Goal: Information Seeking & Learning: Learn about a topic

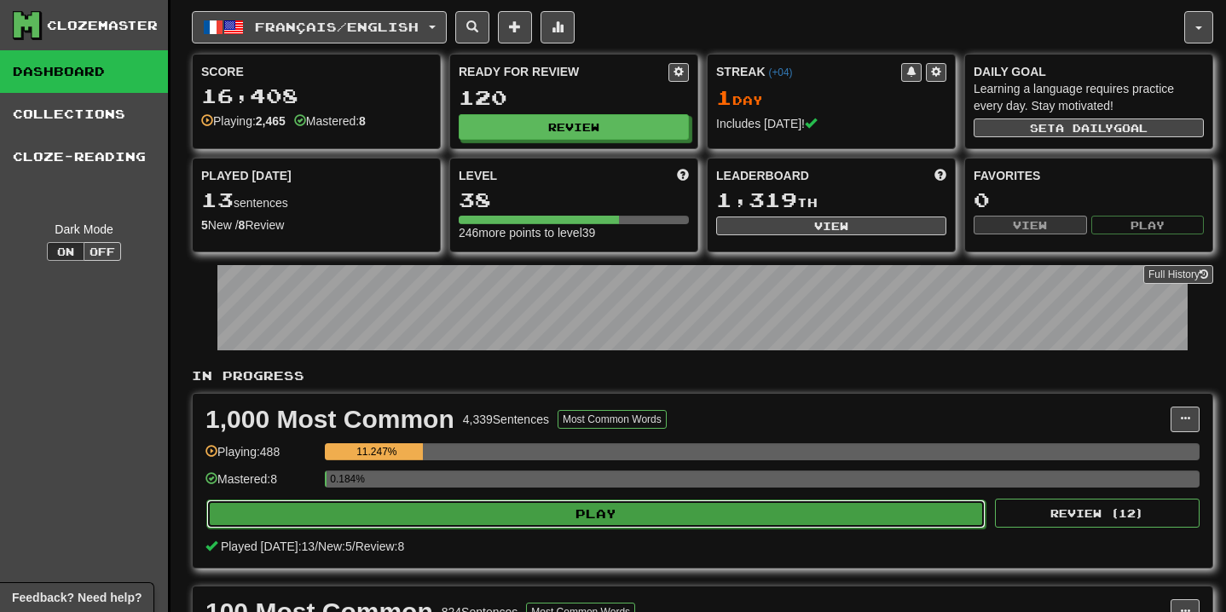
click at [624, 516] on button "Play" at bounding box center [595, 514] width 779 height 29
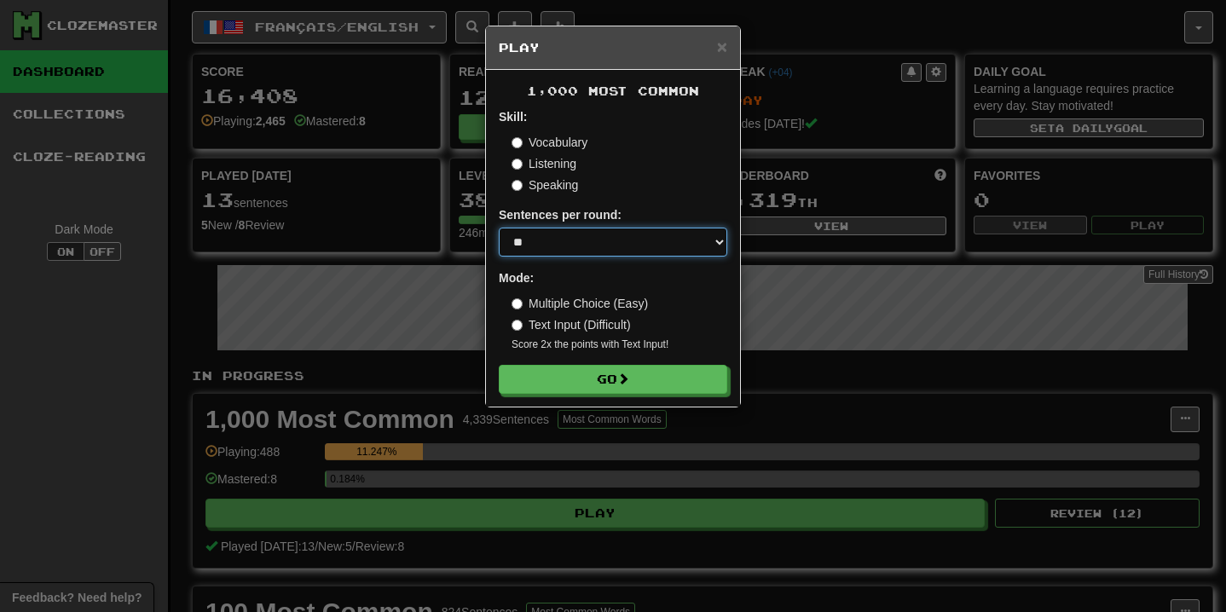
click at [647, 254] on select "* ** ** ** ** ** *** ********" at bounding box center [613, 242] width 228 height 29
select select "**"
click at [499, 228] on select "* ** ** ** ** ** *** ********" at bounding box center [613, 242] width 228 height 29
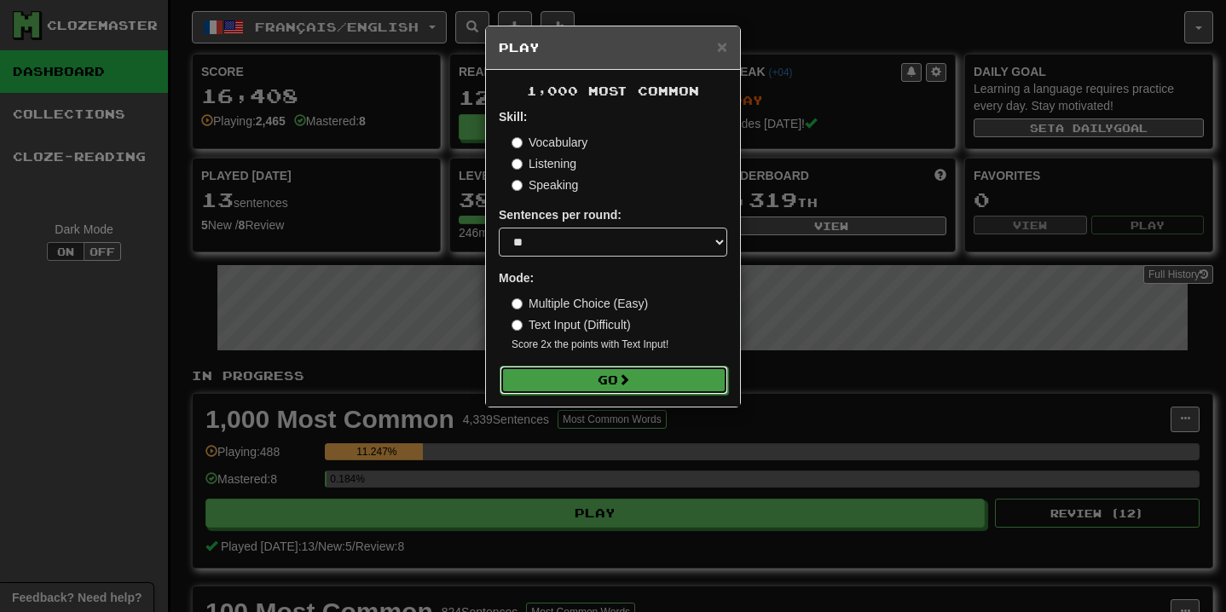
click at [644, 375] on button "Go" at bounding box center [614, 380] width 228 height 29
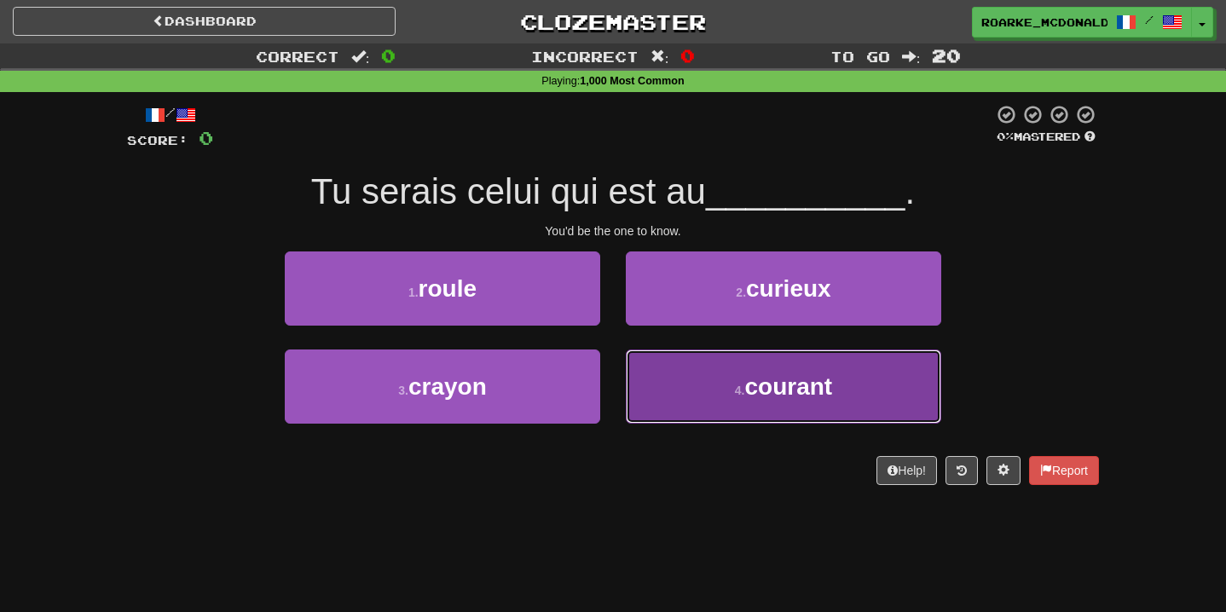
click at [855, 396] on button "4 . courant" at bounding box center [783, 386] width 315 height 74
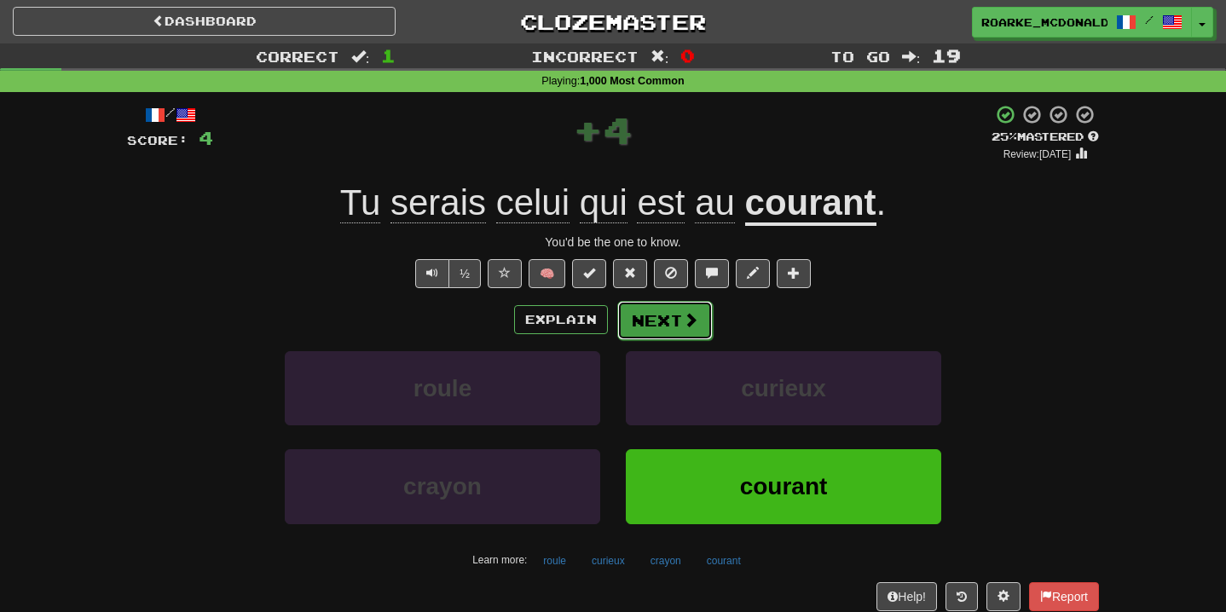
click at [671, 326] on button "Next" at bounding box center [664, 320] width 95 height 39
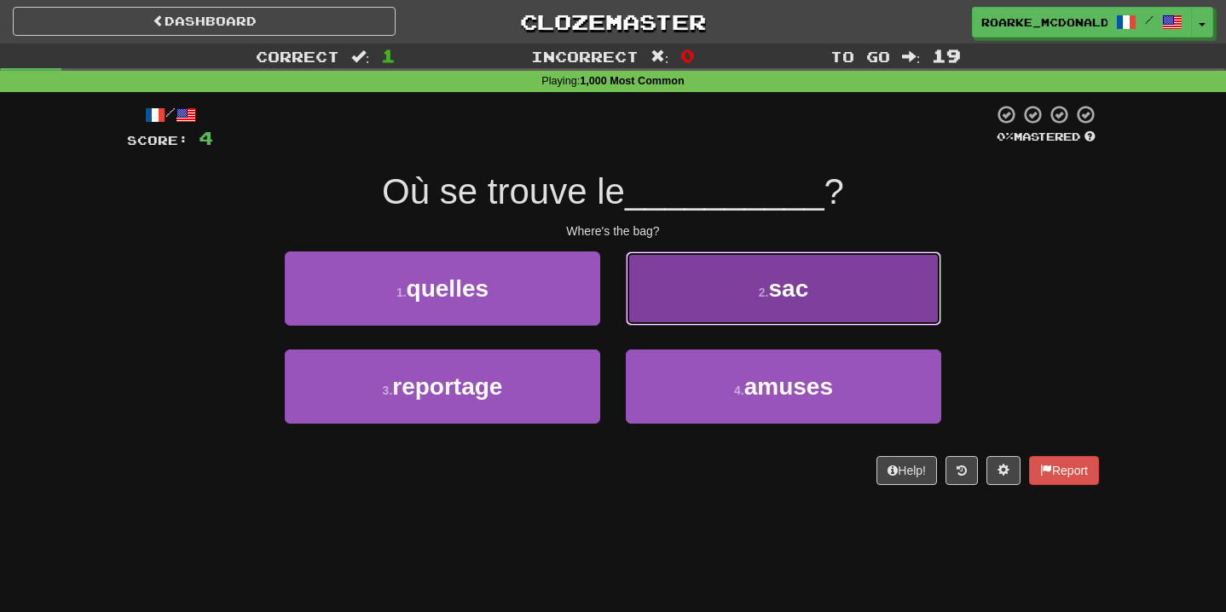
click at [727, 260] on button "2 . sac" at bounding box center [783, 288] width 315 height 74
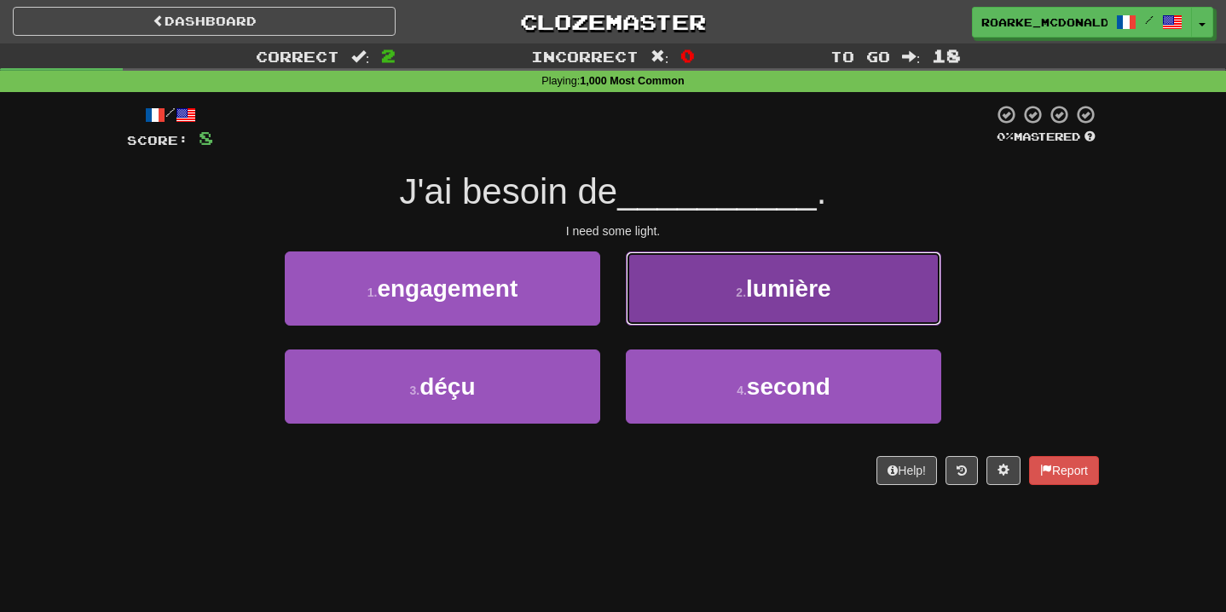
click at [745, 279] on button "2 . lumière" at bounding box center [783, 288] width 315 height 74
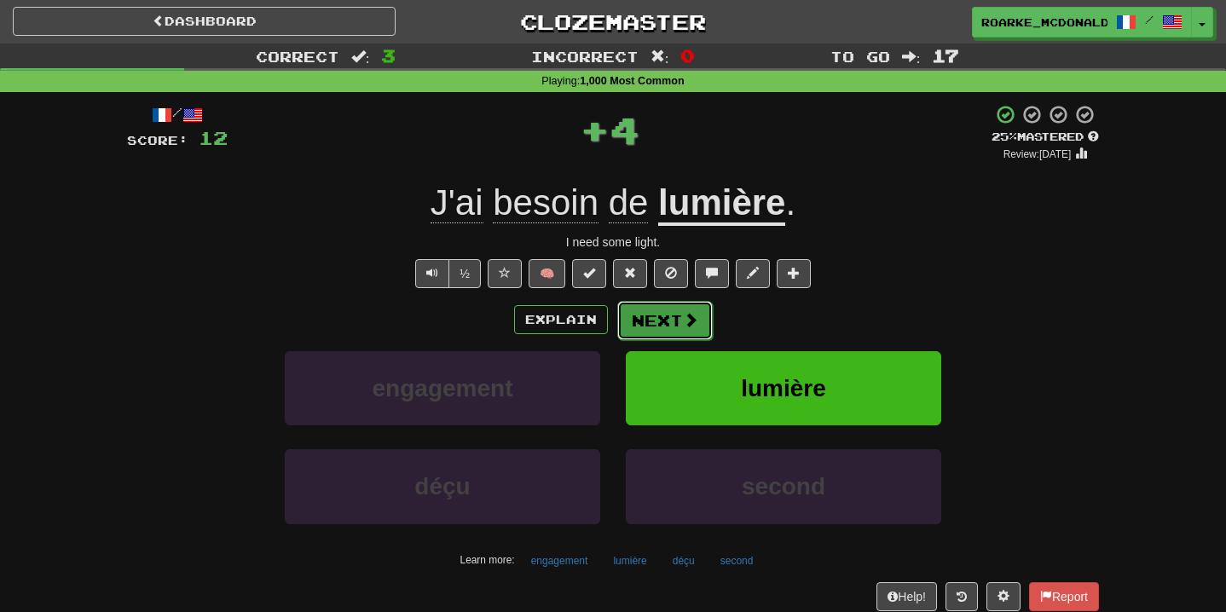
click at [680, 317] on button "Next" at bounding box center [664, 320] width 95 height 39
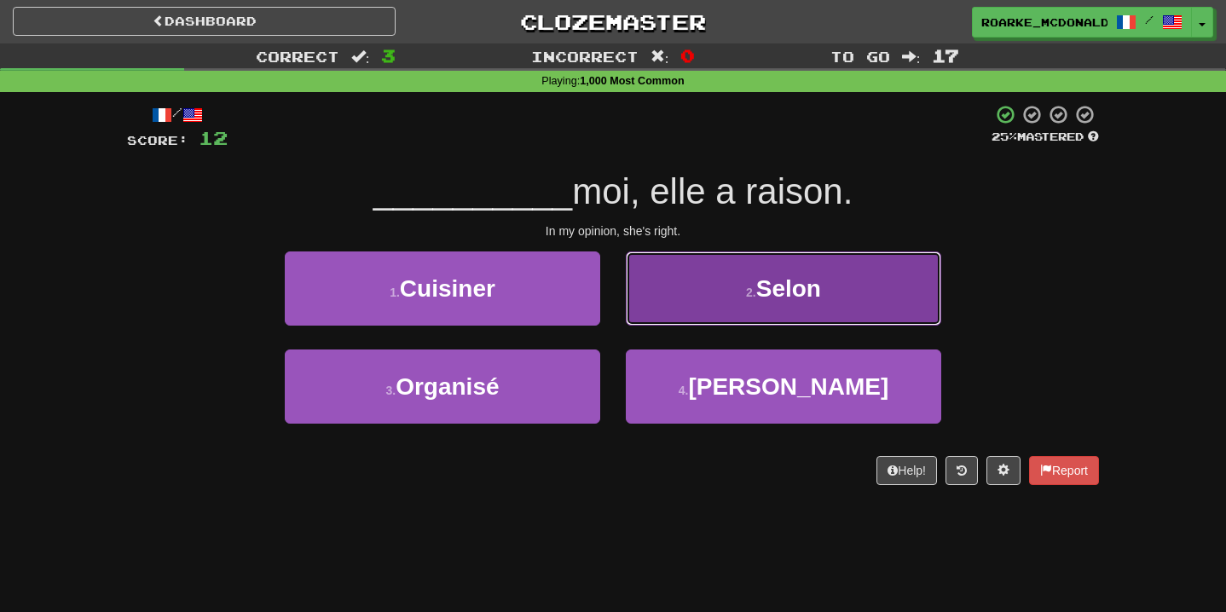
click at [690, 312] on button "2 . Selon" at bounding box center [783, 288] width 315 height 74
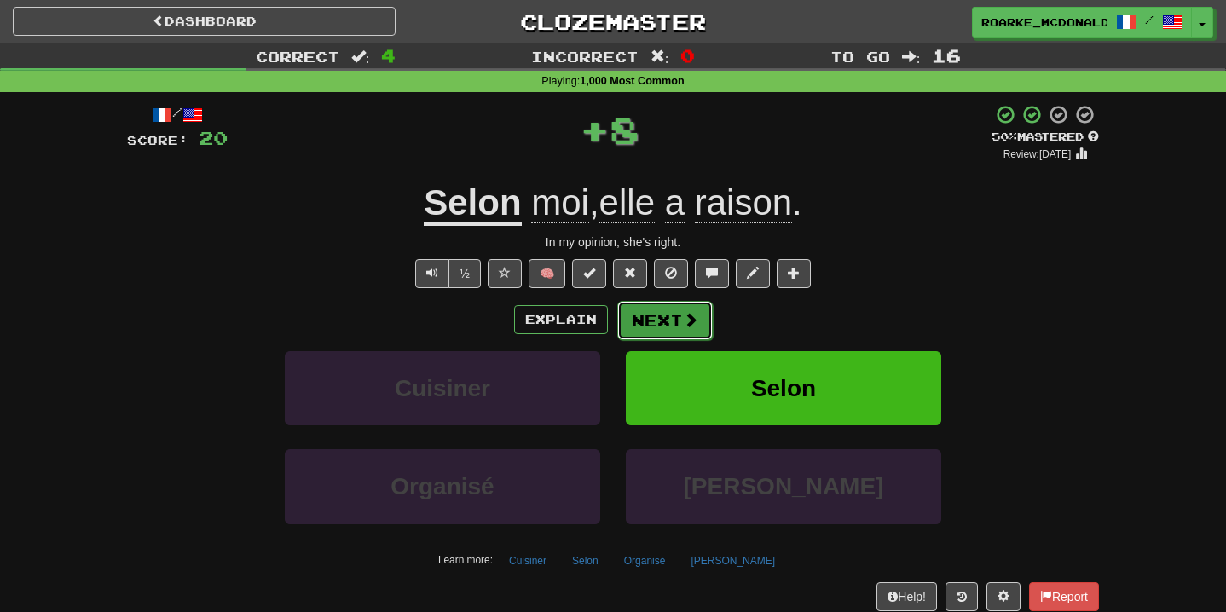
click at [683, 321] on span at bounding box center [690, 319] width 15 height 15
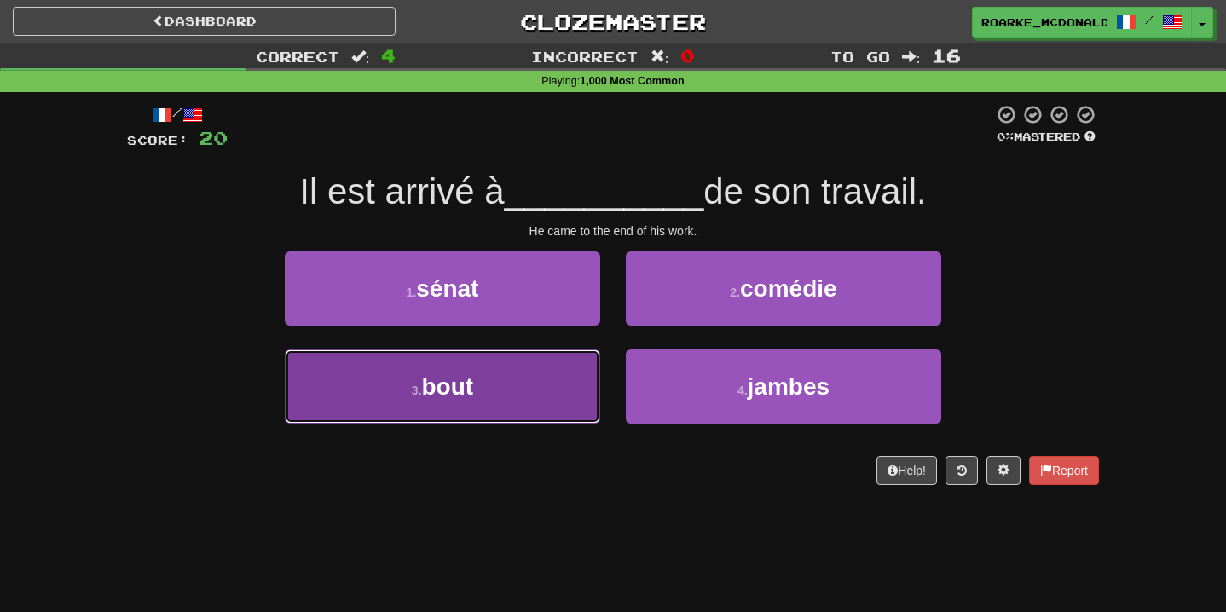
click at [563, 394] on button "3 . bout" at bounding box center [442, 386] width 315 height 74
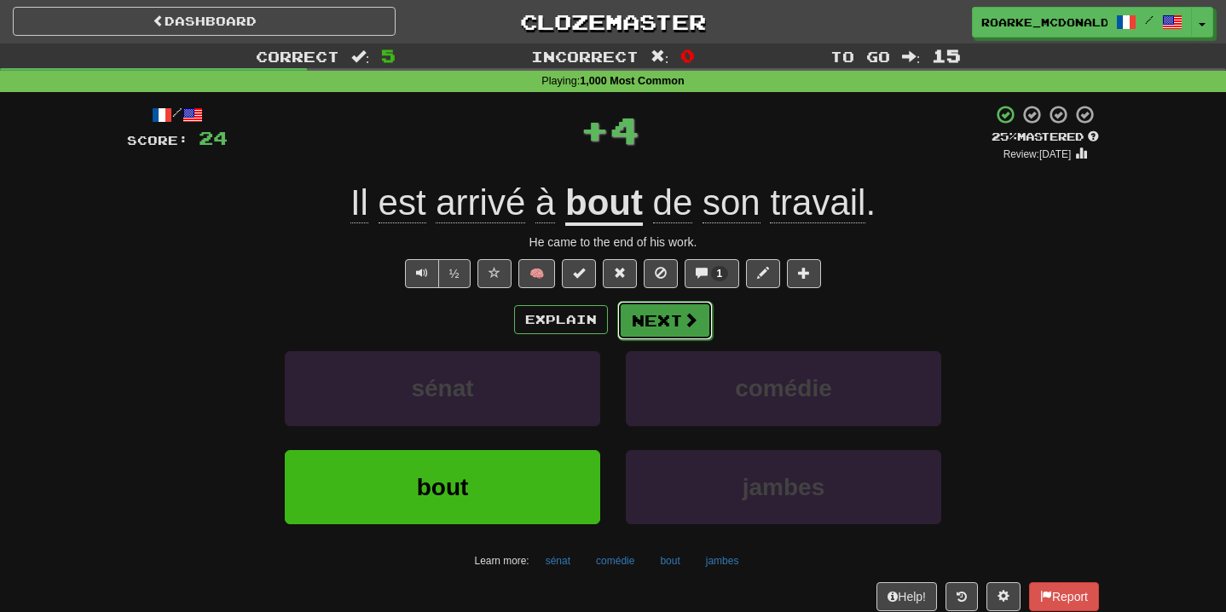
click at [644, 324] on button "Next" at bounding box center [664, 320] width 95 height 39
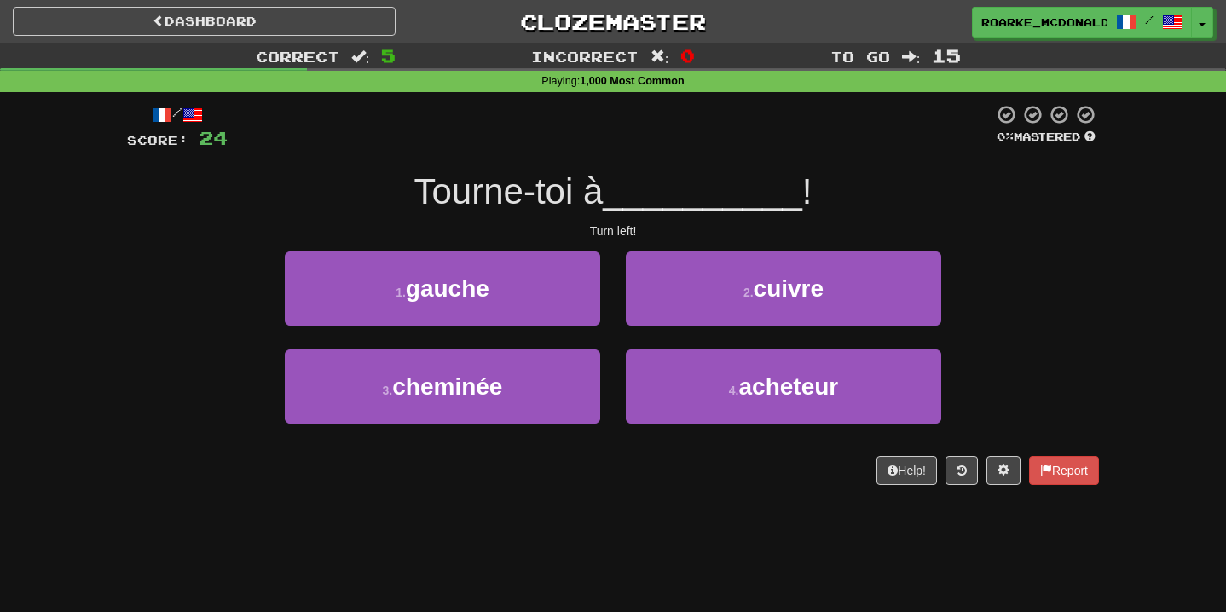
click at [603, 304] on div "1 . gauche" at bounding box center [442, 300] width 341 height 98
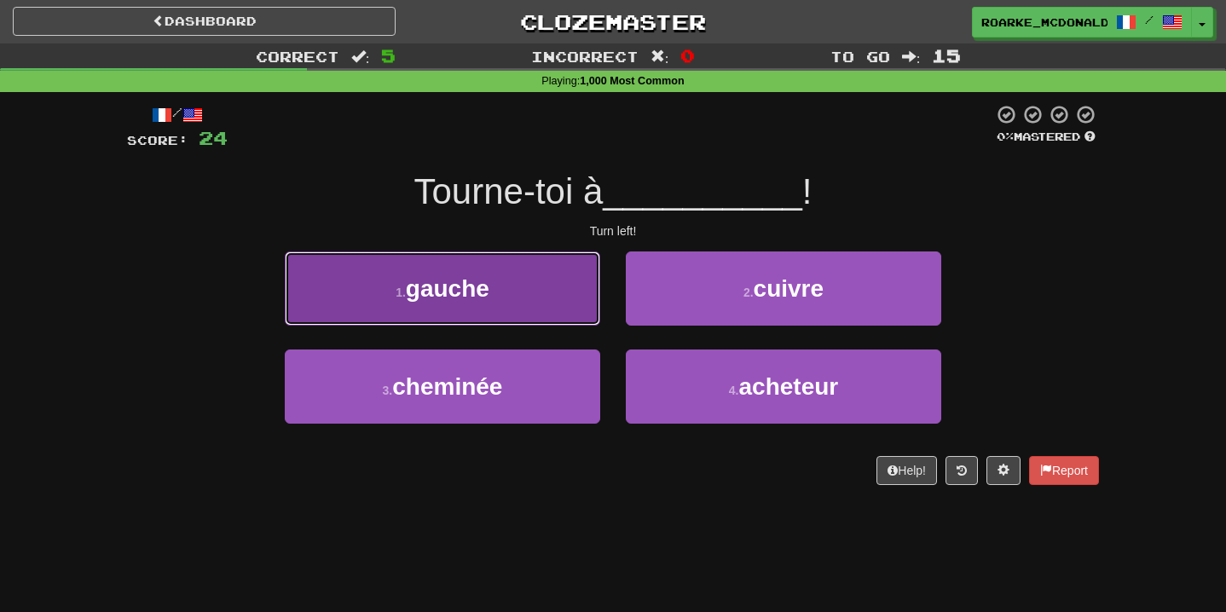
click at [568, 301] on button "1 . gauche" at bounding box center [442, 288] width 315 height 74
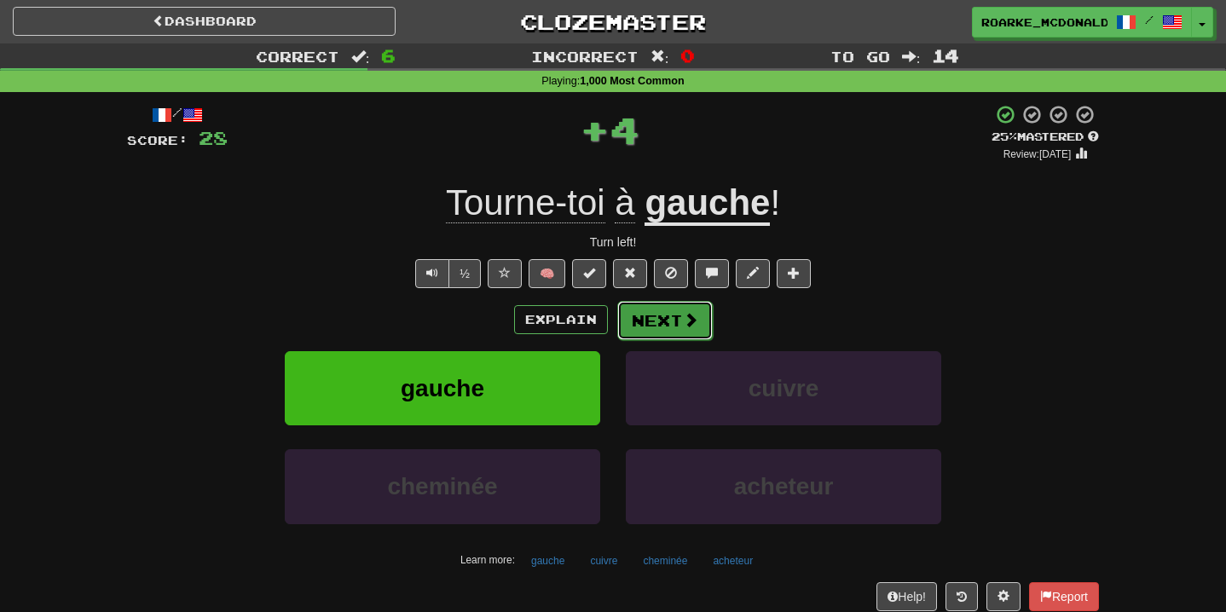
click at [643, 312] on button "Next" at bounding box center [664, 320] width 95 height 39
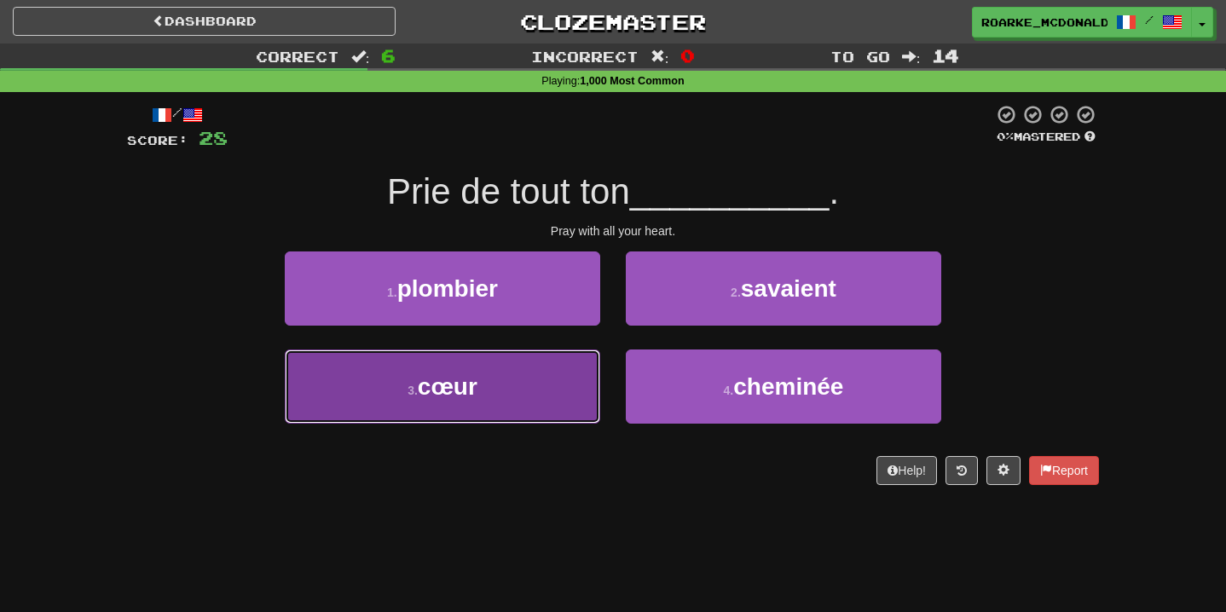
click at [567, 378] on button "3 . cœur" at bounding box center [442, 386] width 315 height 74
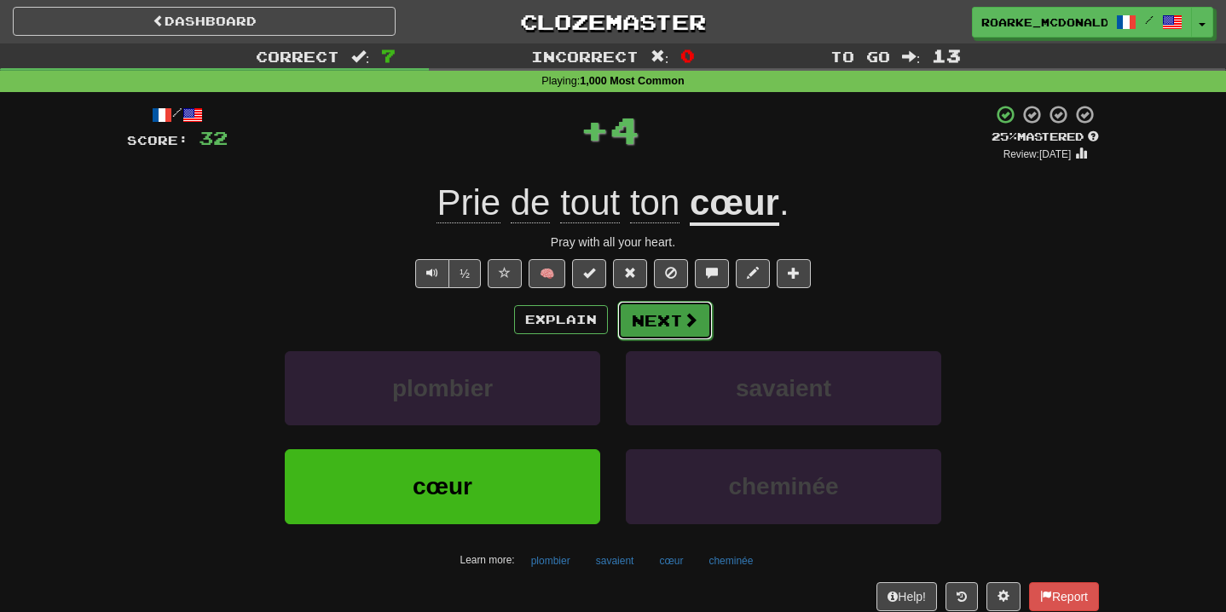
click at [637, 315] on button "Next" at bounding box center [664, 320] width 95 height 39
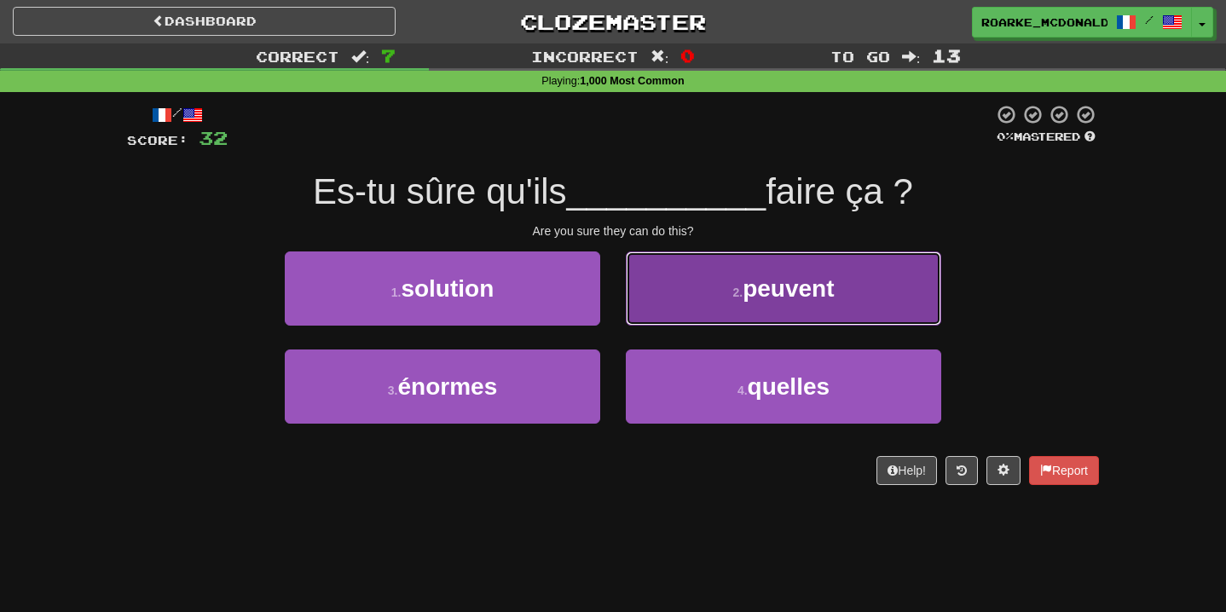
click at [726, 286] on button "2 . peuvent" at bounding box center [783, 288] width 315 height 74
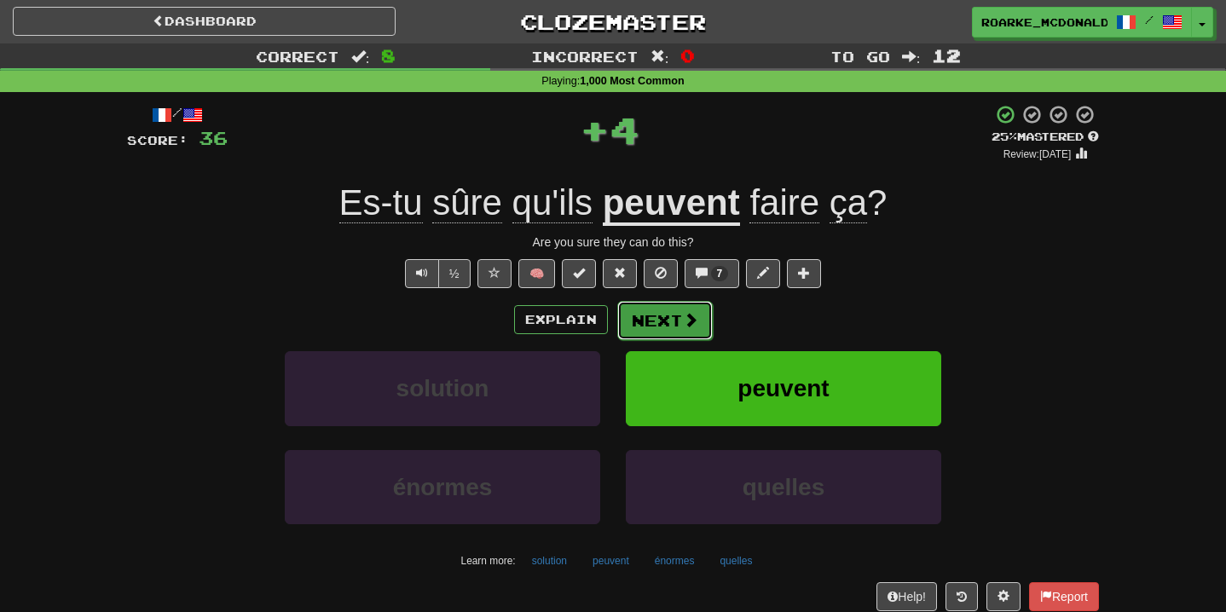
click at [705, 317] on button "Next" at bounding box center [664, 320] width 95 height 39
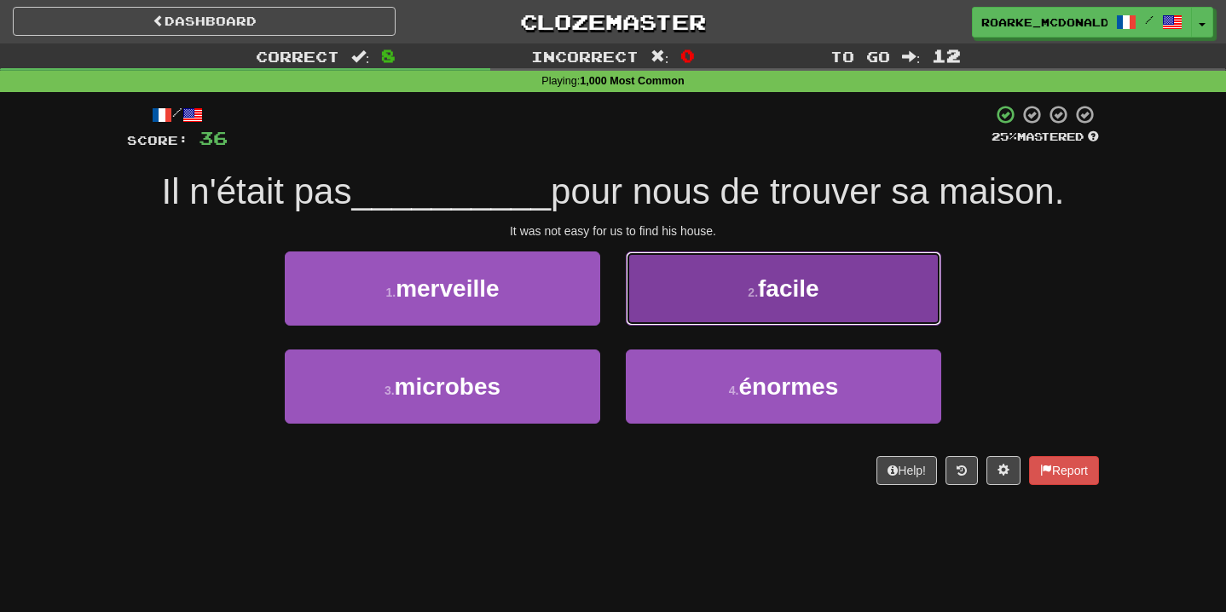
click at [627, 303] on button "2 . facile" at bounding box center [783, 288] width 315 height 74
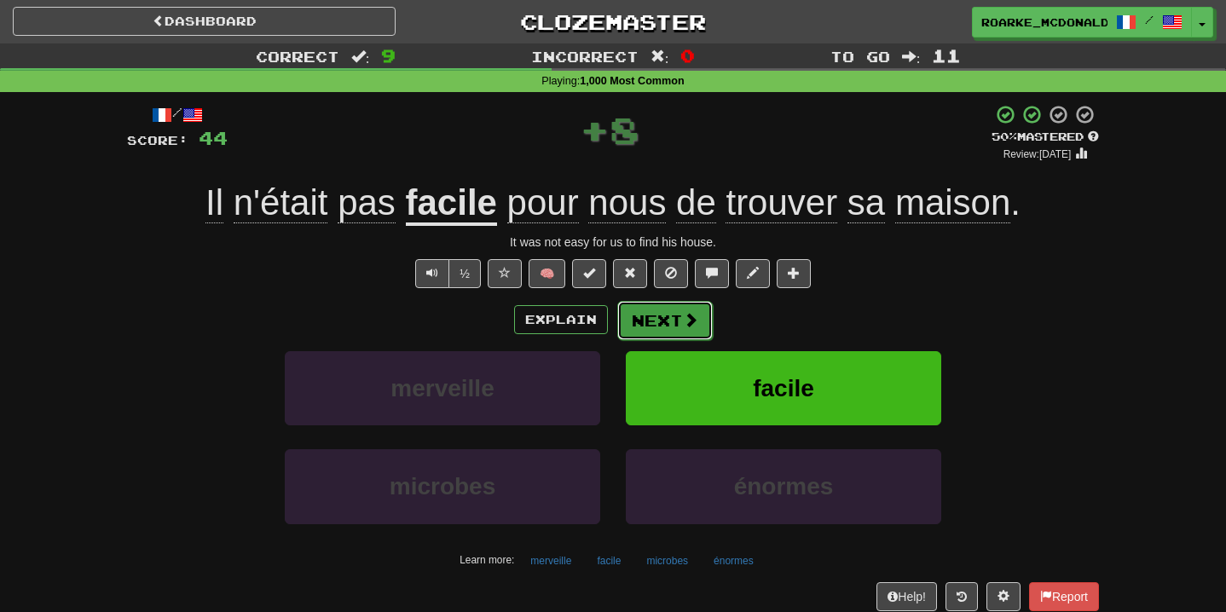
click at [623, 316] on button "Next" at bounding box center [664, 320] width 95 height 39
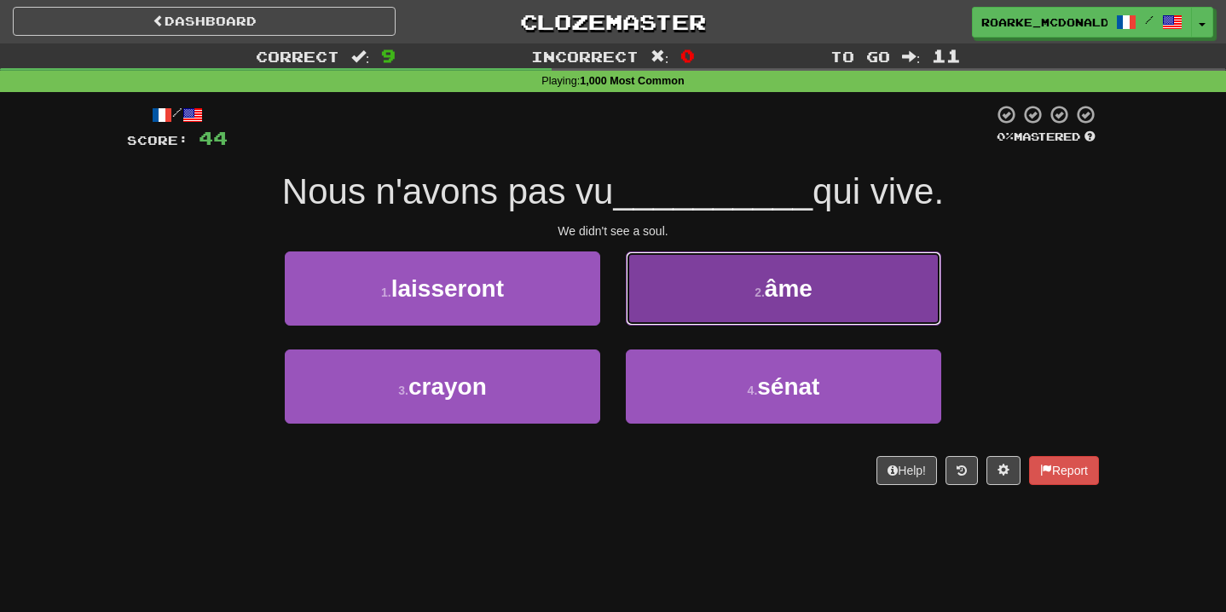
click at [667, 300] on button "2 . âme" at bounding box center [783, 288] width 315 height 74
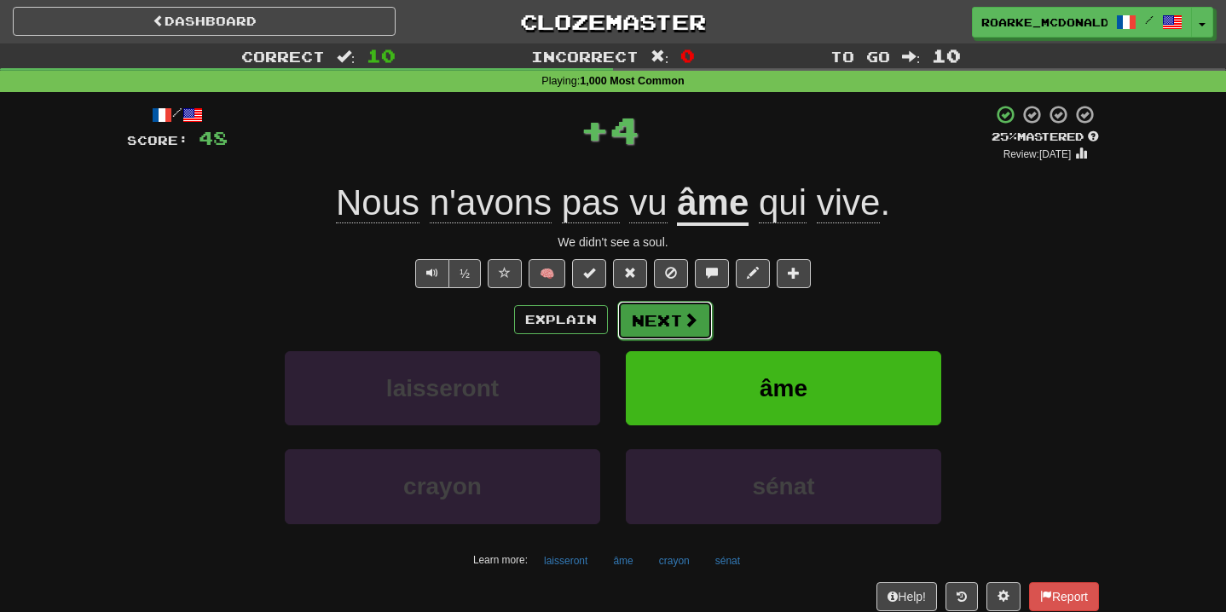
click at [666, 315] on button "Next" at bounding box center [664, 320] width 95 height 39
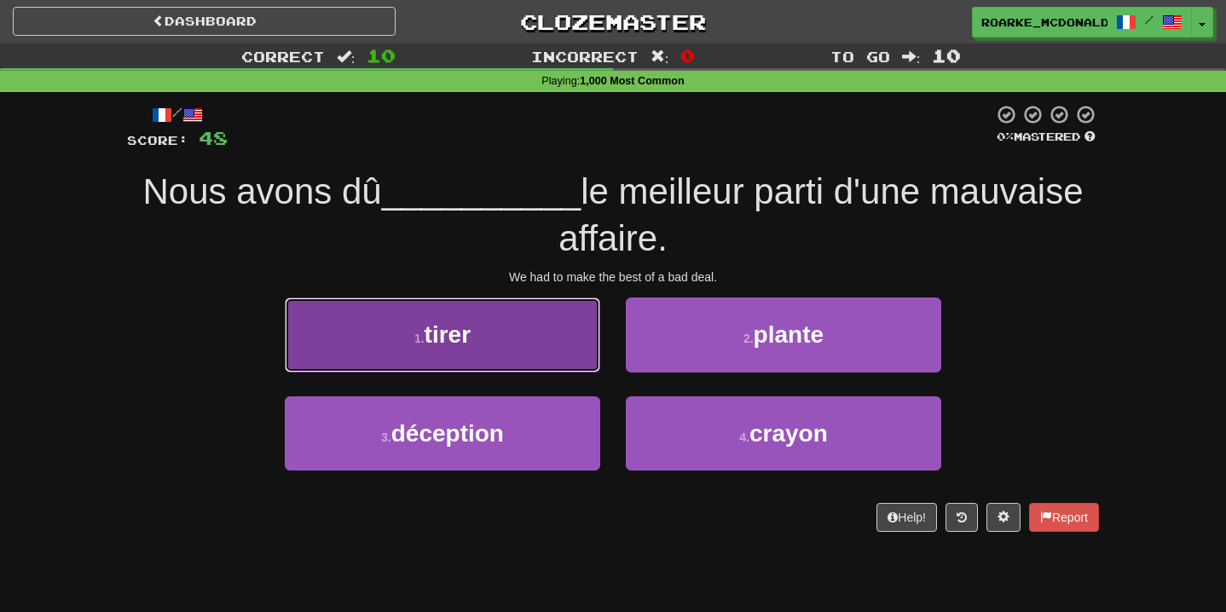
click at [581, 344] on button "1 . tirer" at bounding box center [442, 334] width 315 height 74
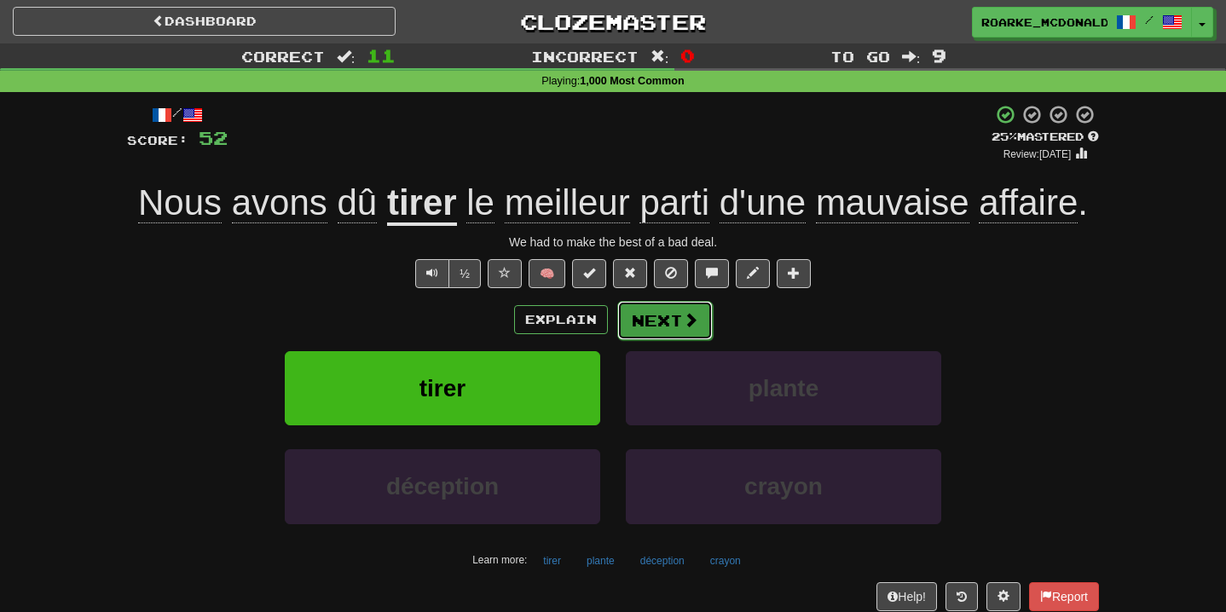
click at [655, 326] on button "Next" at bounding box center [664, 320] width 95 height 39
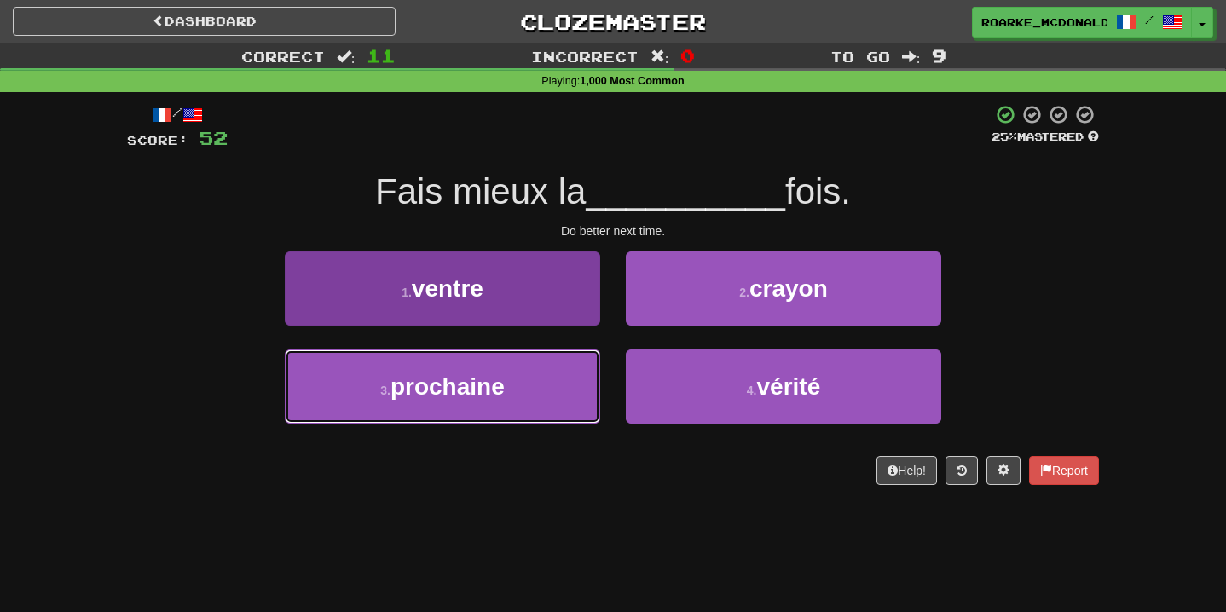
click at [547, 383] on button "3 . prochaine" at bounding box center [442, 386] width 315 height 74
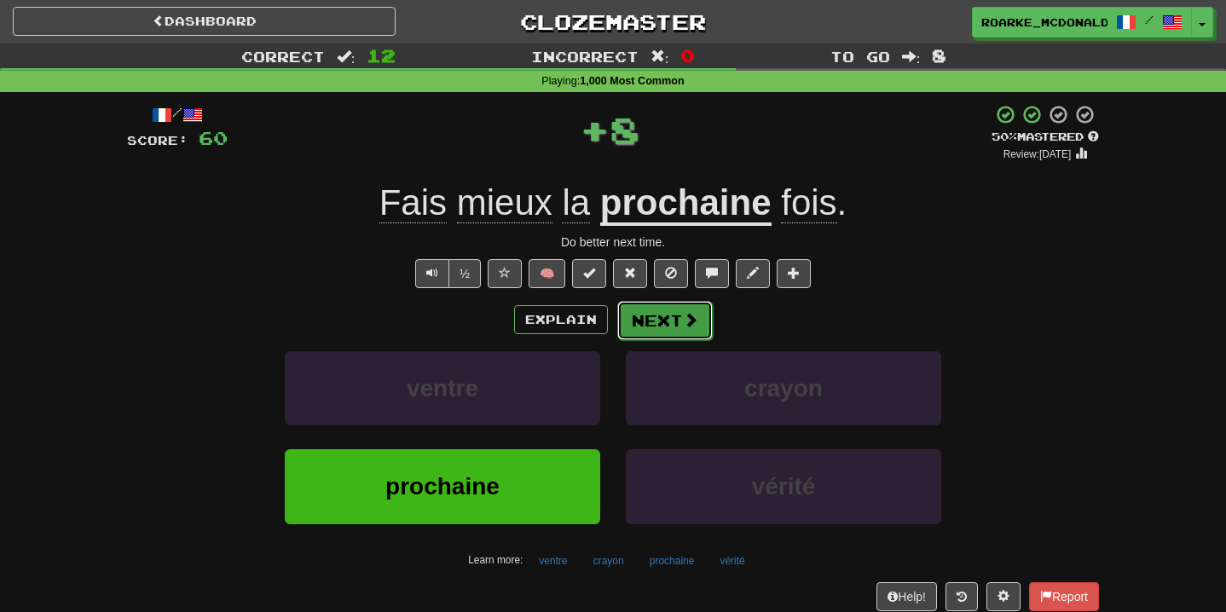
click at [687, 326] on span at bounding box center [690, 319] width 15 height 15
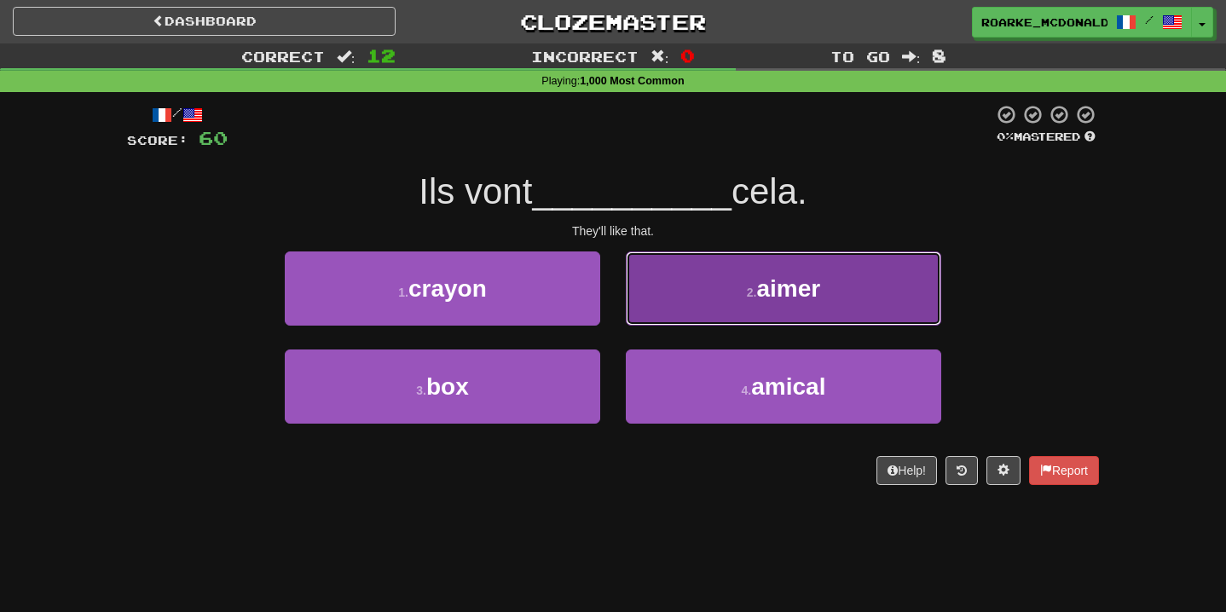
click at [695, 304] on button "2 . aimer" at bounding box center [783, 288] width 315 height 74
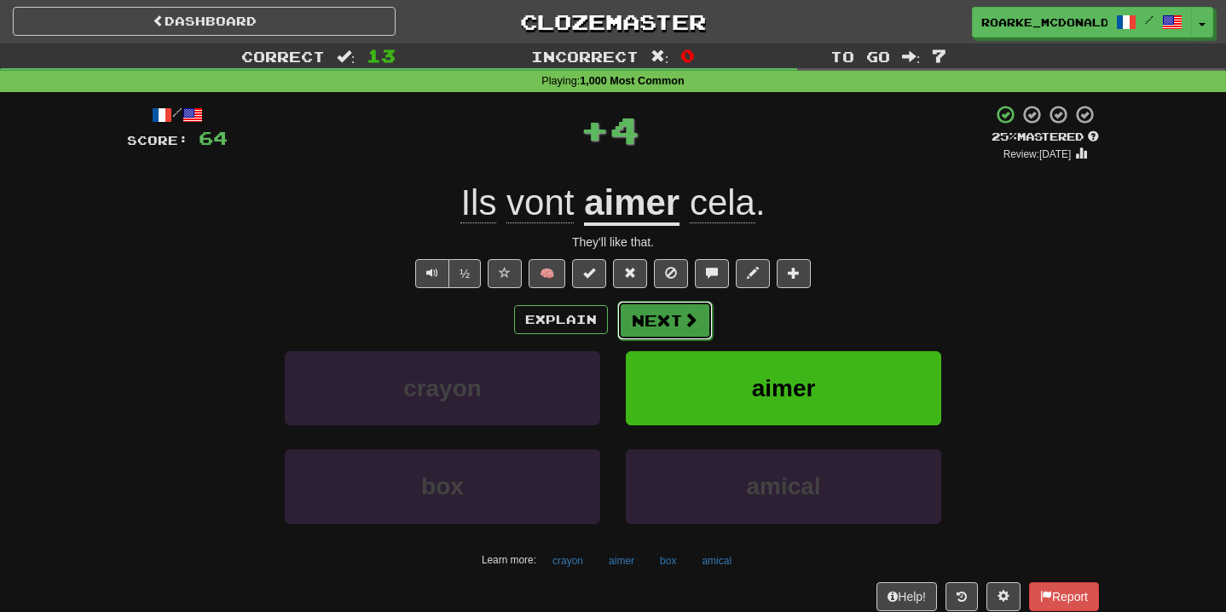
click at [692, 315] on span at bounding box center [690, 319] width 15 height 15
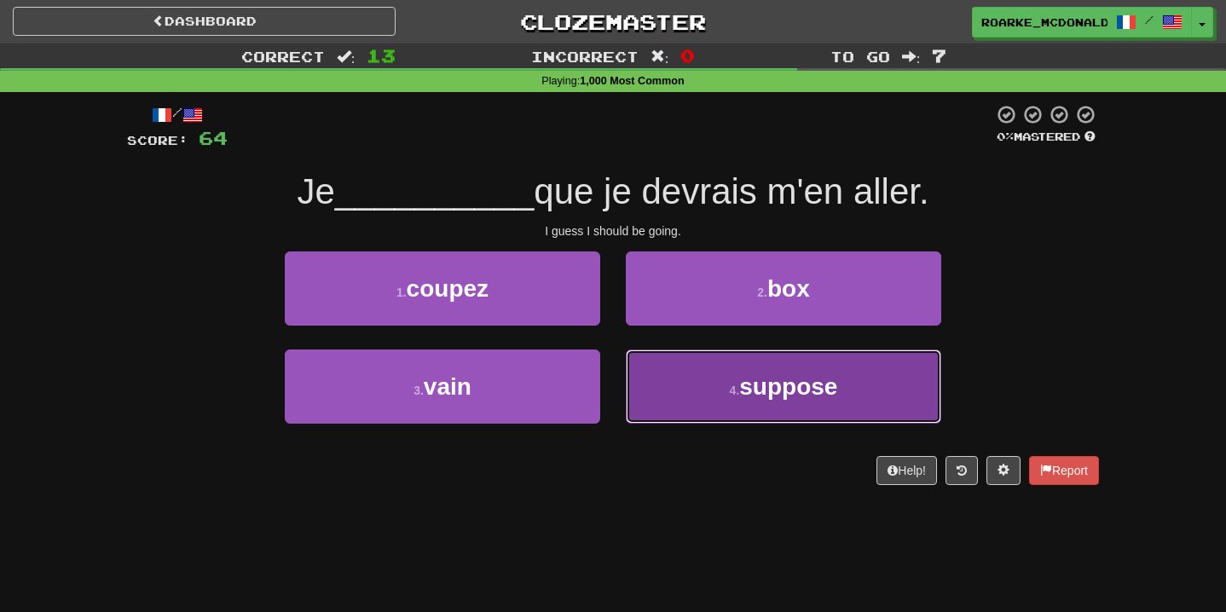
click at [689, 367] on button "4 . suppose" at bounding box center [783, 386] width 315 height 74
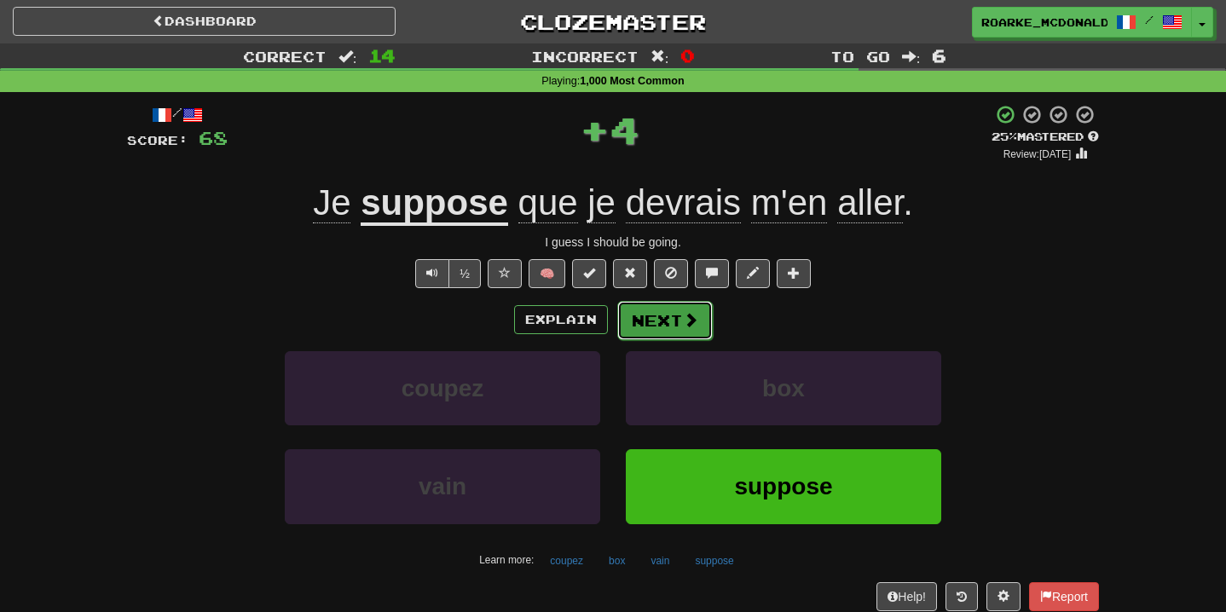
click at [706, 309] on button "Next" at bounding box center [664, 320] width 95 height 39
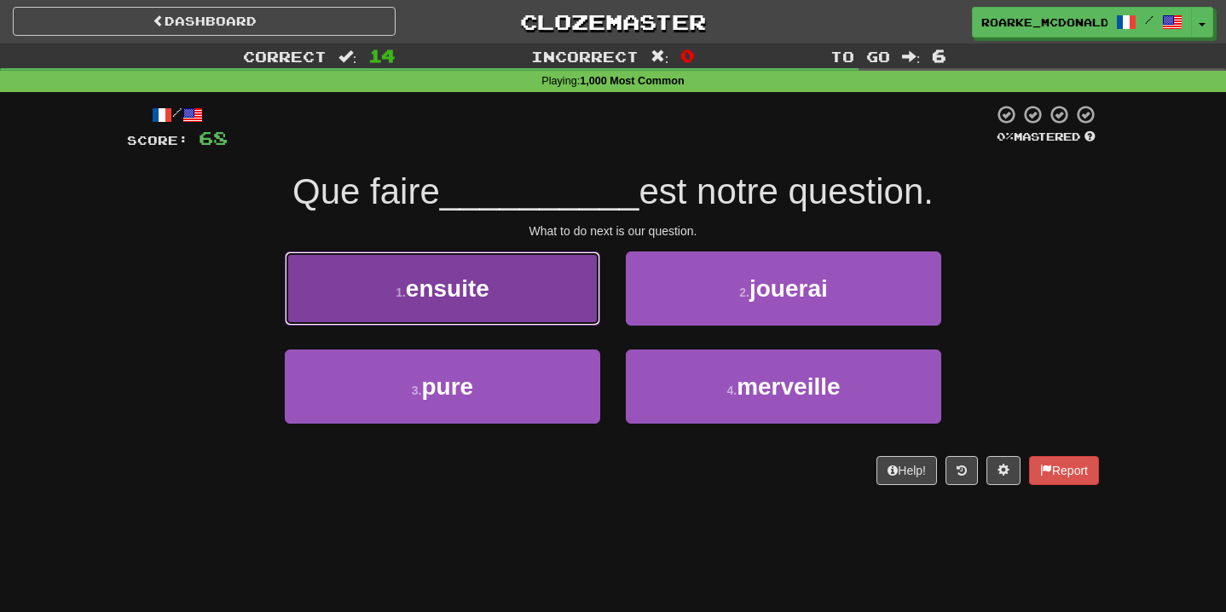
click at [526, 321] on button "1 . ensuite" at bounding box center [442, 288] width 315 height 74
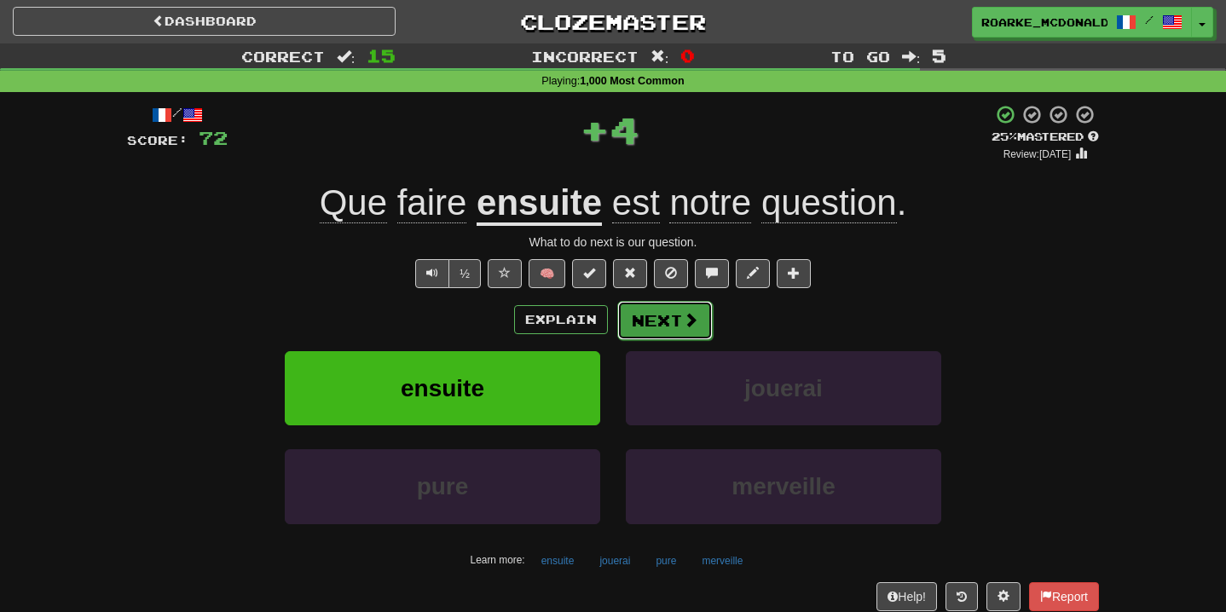
click at [686, 326] on span at bounding box center [690, 319] width 15 height 15
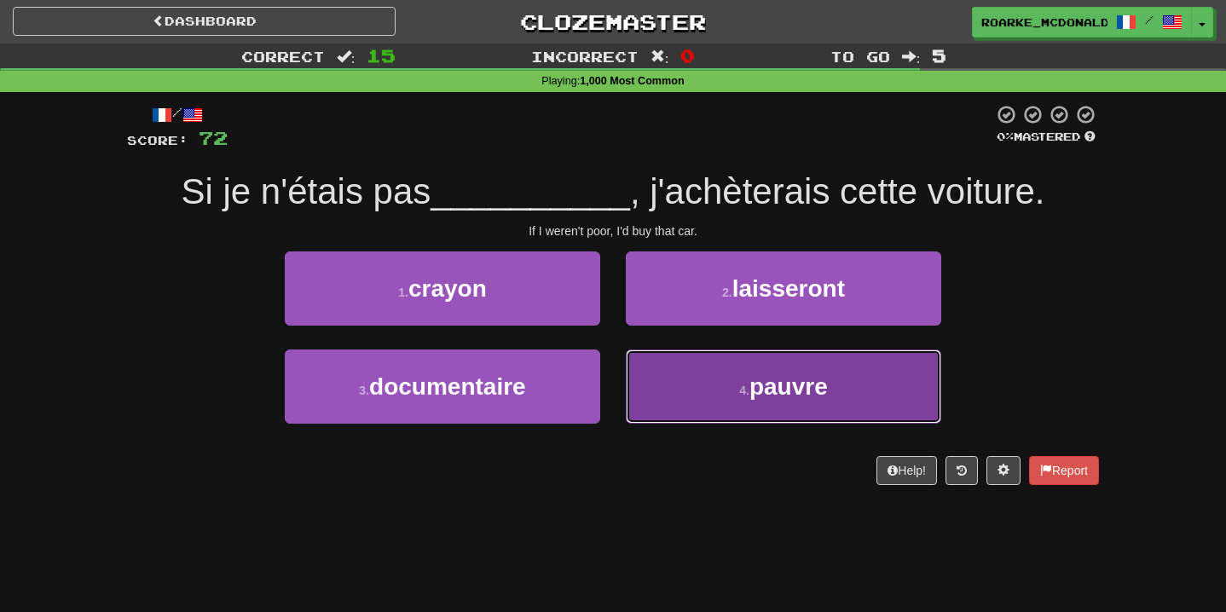
click at [708, 385] on button "4 . pauvre" at bounding box center [783, 386] width 315 height 74
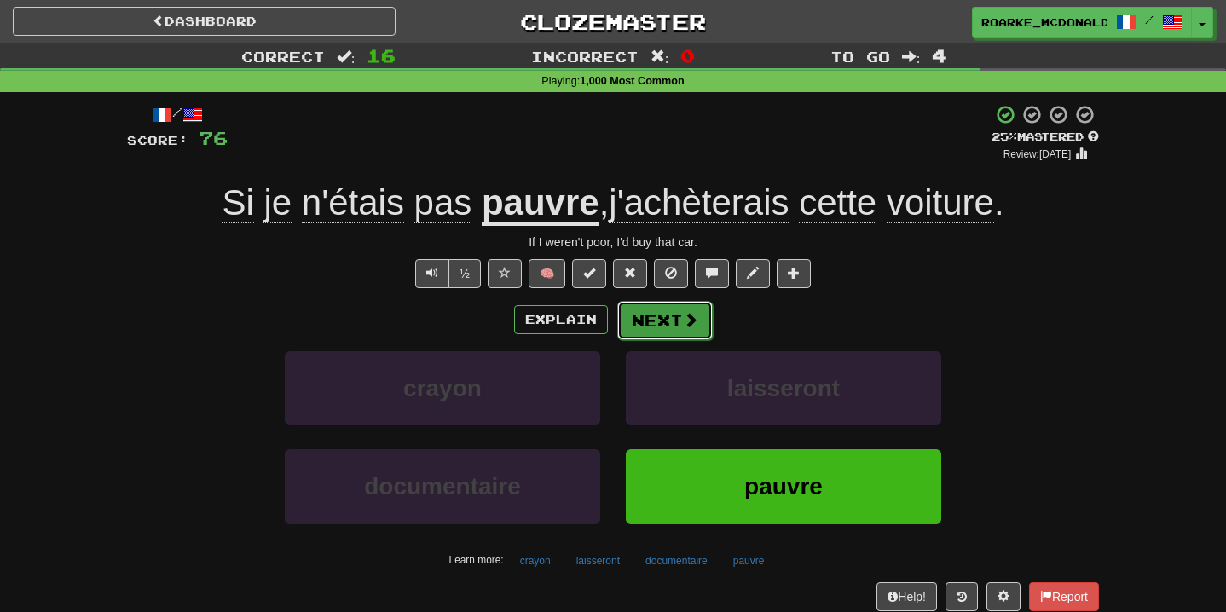
click at [689, 316] on span at bounding box center [690, 319] width 15 height 15
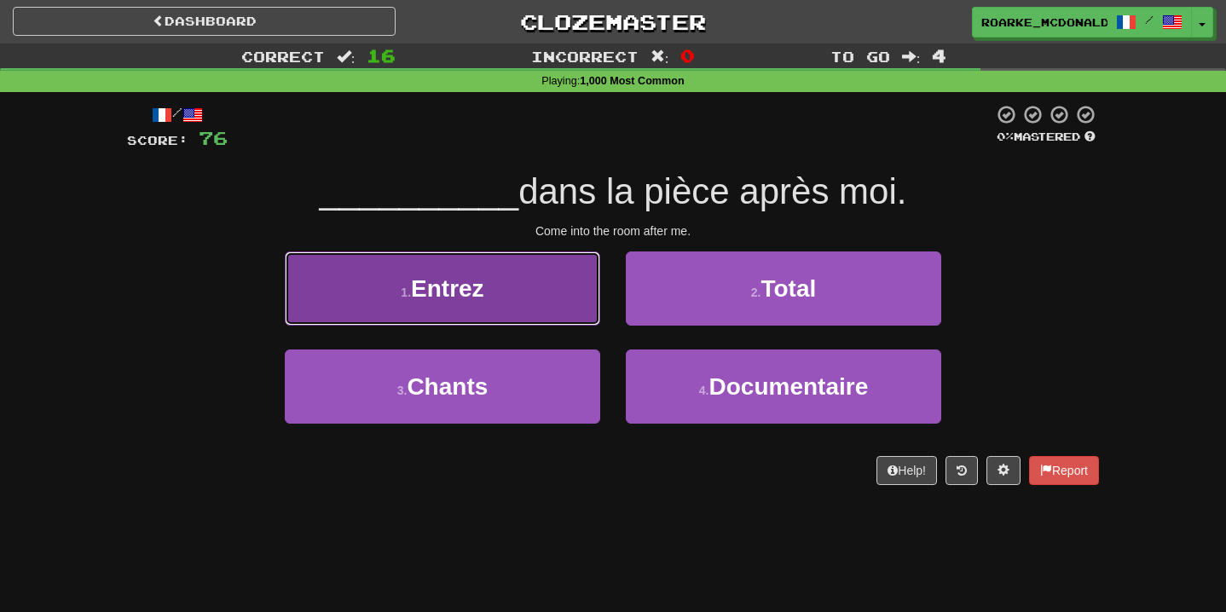
click at [540, 303] on button "1 . Entrez" at bounding box center [442, 288] width 315 height 74
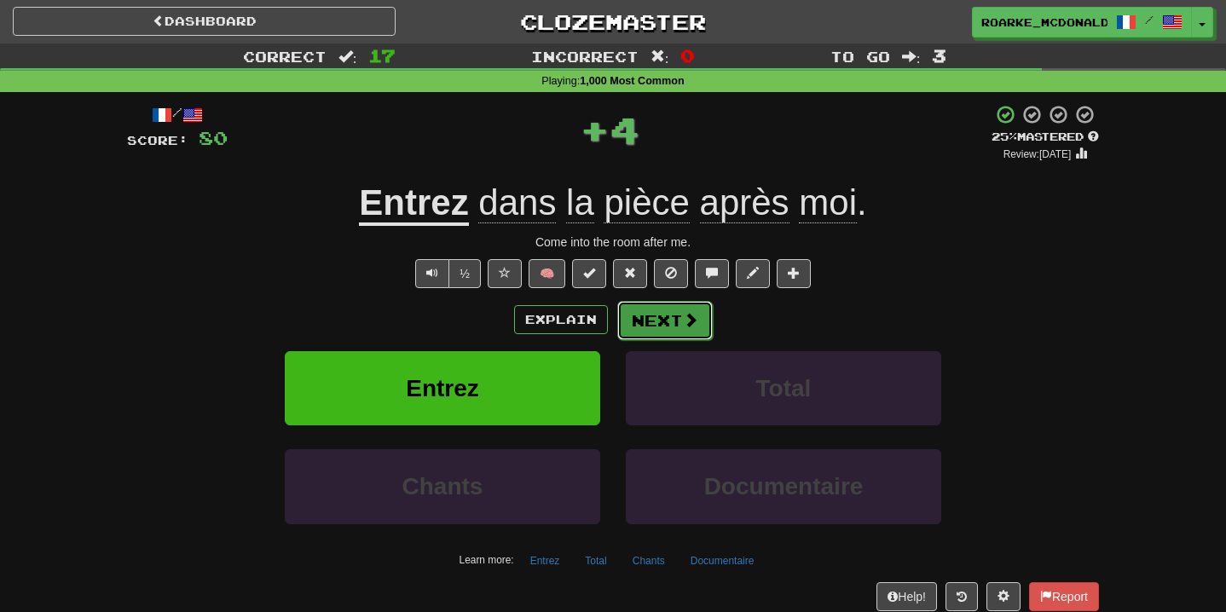
click at [684, 319] on span at bounding box center [690, 319] width 15 height 15
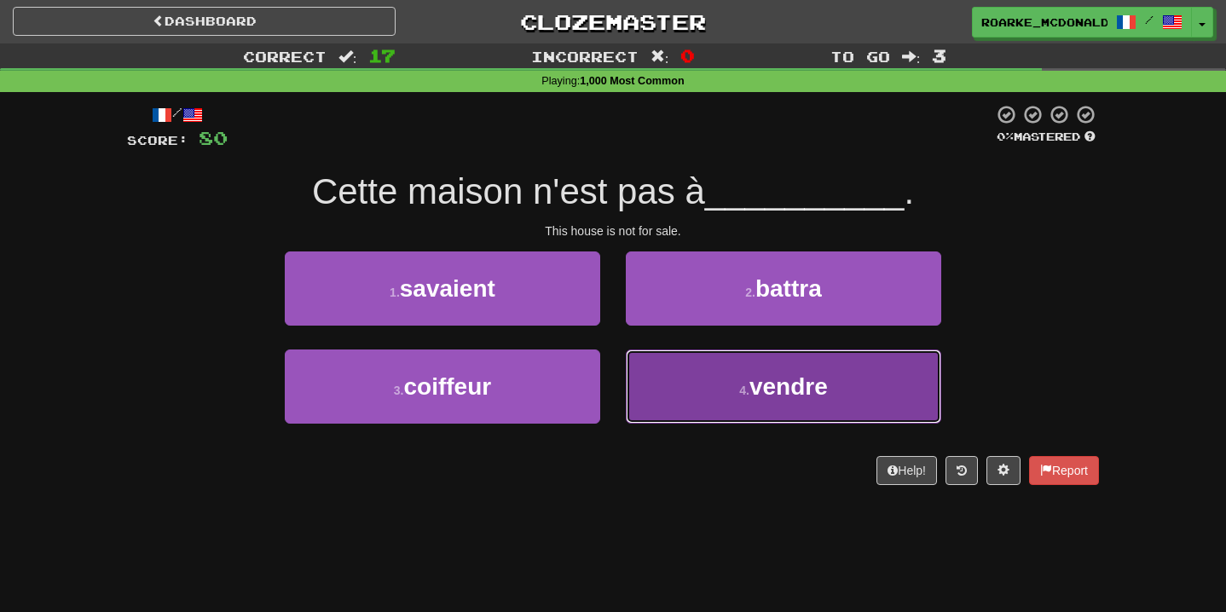
click at [643, 370] on button "4 . vendre" at bounding box center [783, 386] width 315 height 74
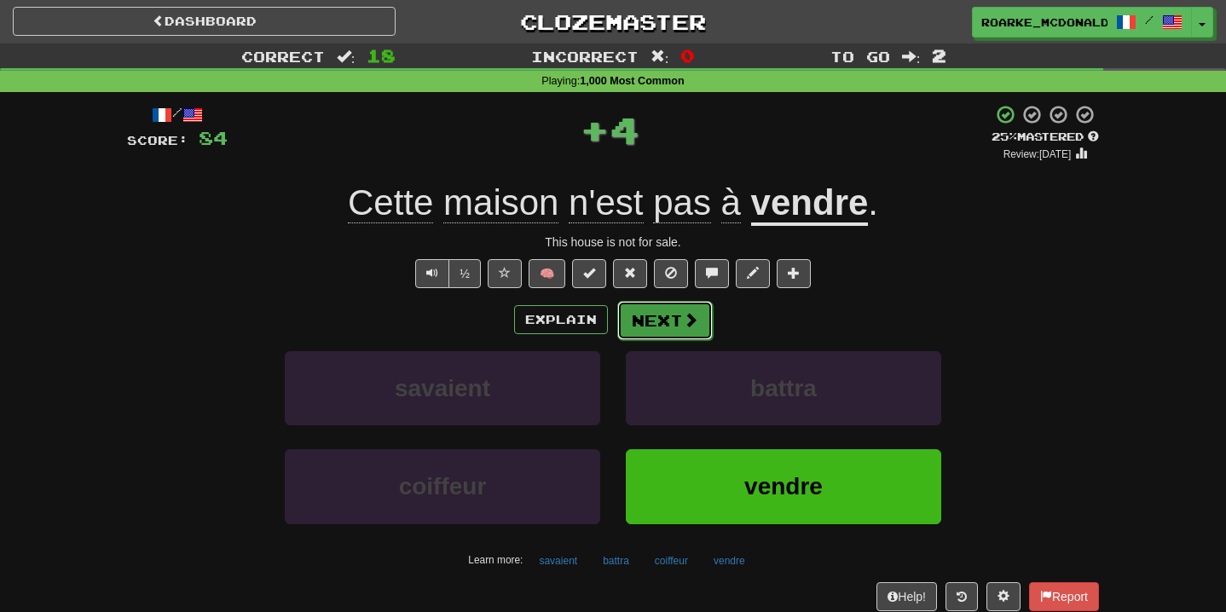
click at [668, 321] on button "Next" at bounding box center [664, 320] width 95 height 39
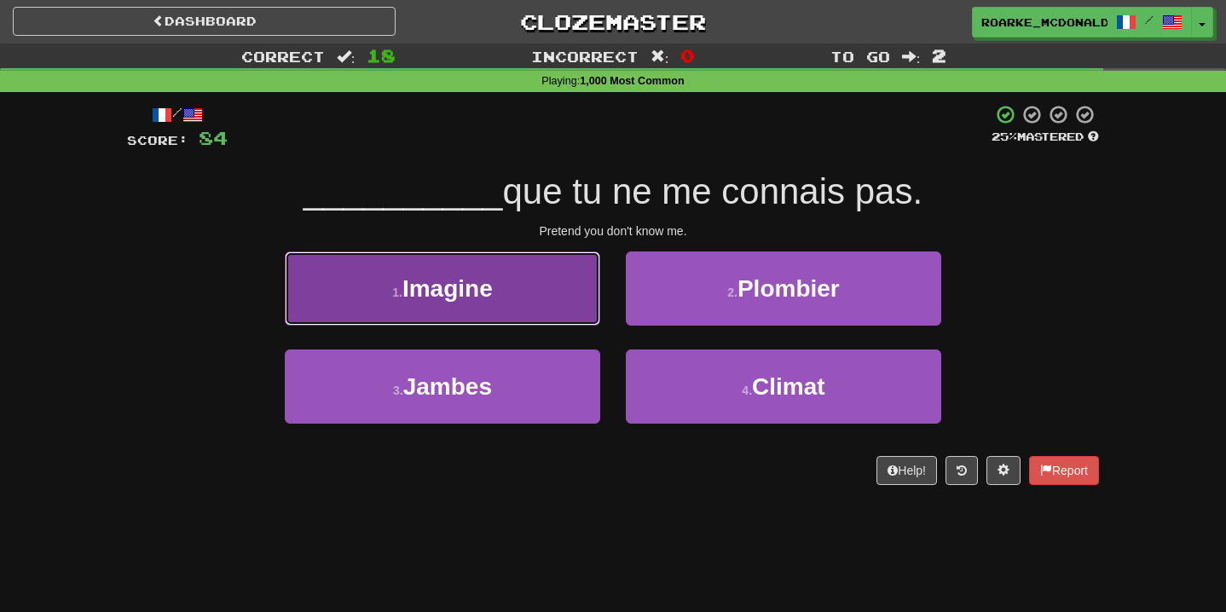
click at [569, 301] on button "1 . Imagine" at bounding box center [442, 288] width 315 height 74
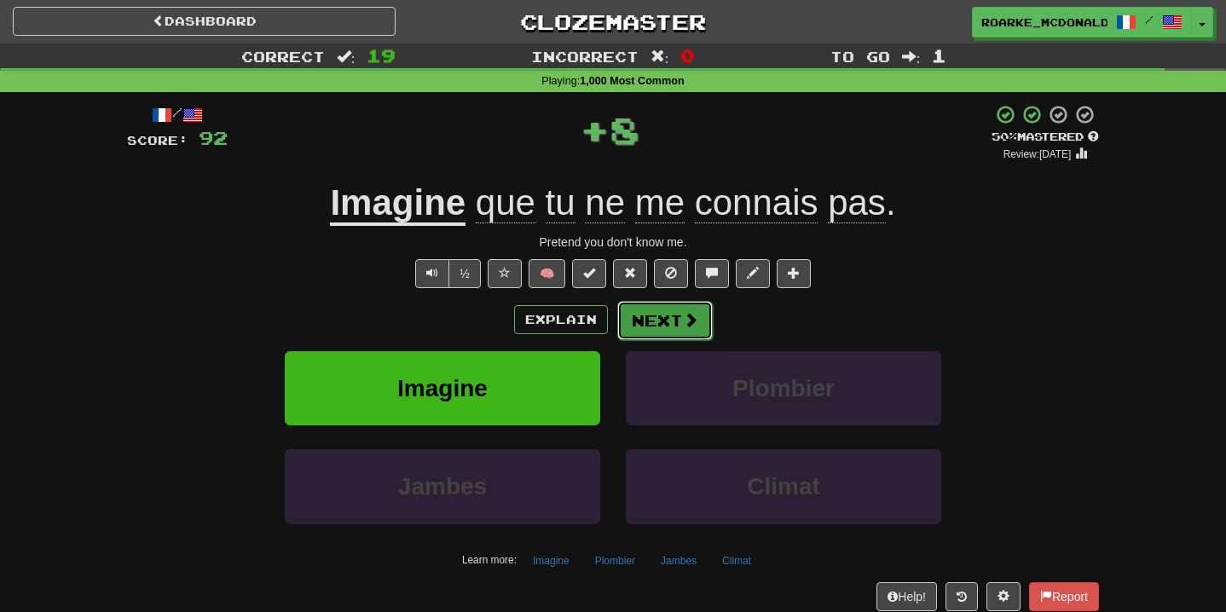
click at [689, 309] on button "Next" at bounding box center [664, 320] width 95 height 39
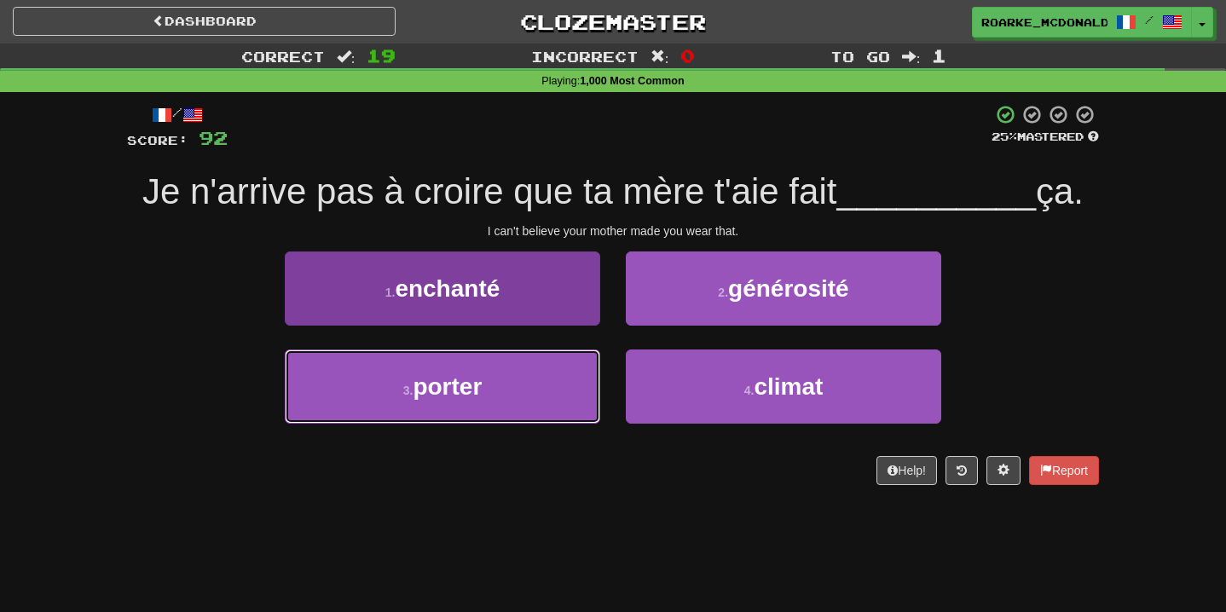
click at [504, 372] on button "3 . porter" at bounding box center [442, 386] width 315 height 74
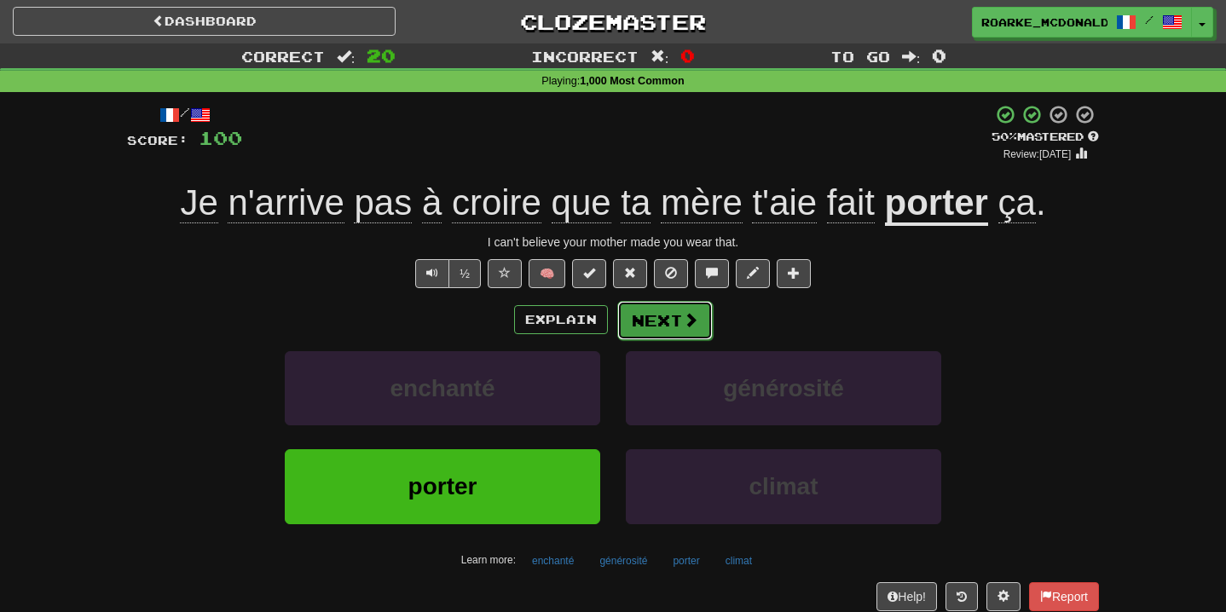
click at [641, 318] on button "Next" at bounding box center [664, 320] width 95 height 39
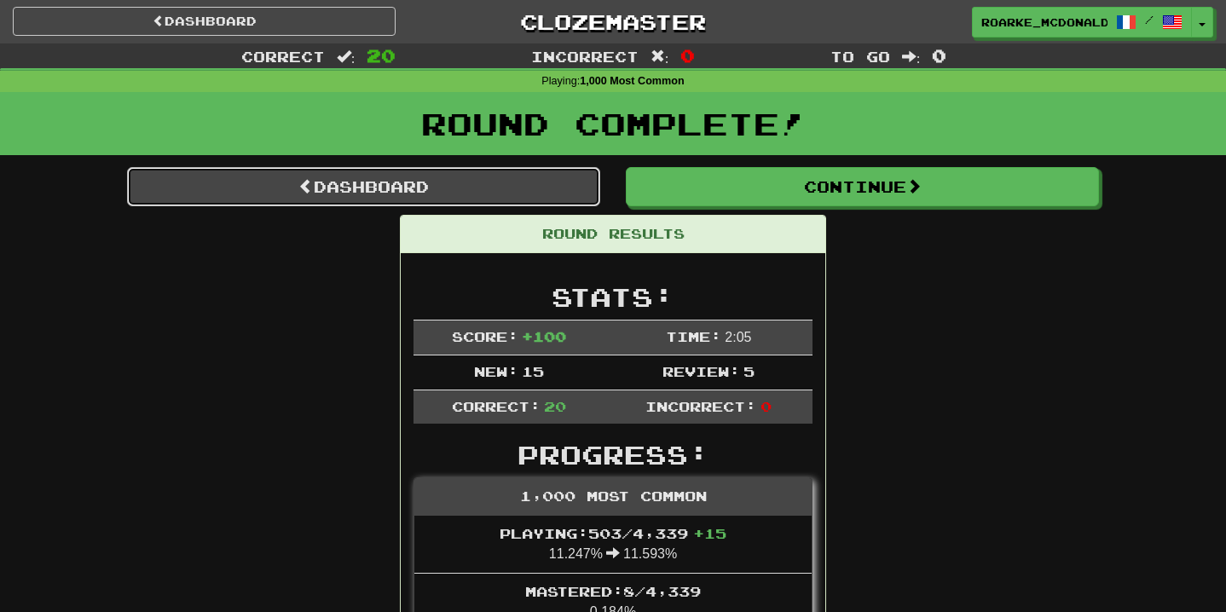
click at [436, 182] on link "Dashboard" at bounding box center [363, 186] width 473 height 39
